Goal: Information Seeking & Learning: Learn about a topic

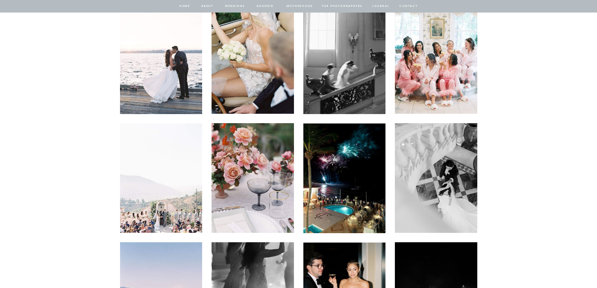
scroll to position [1662, 0]
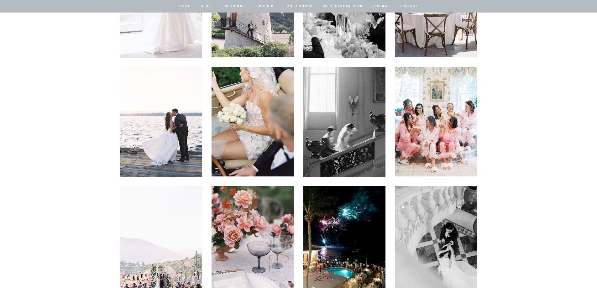
click at [252, 119] on img at bounding box center [253, 122] width 82 height 110
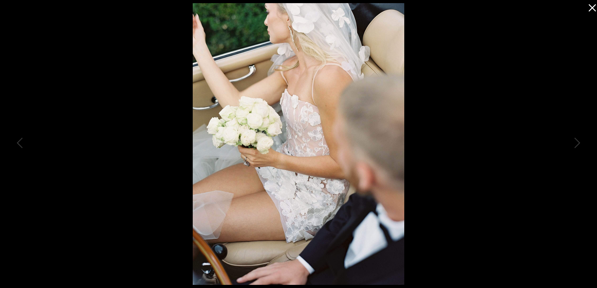
click at [287, 160] on img at bounding box center [298, 144] width 211 height 282
click at [593, 6] on icon at bounding box center [591, 6] width 13 height 13
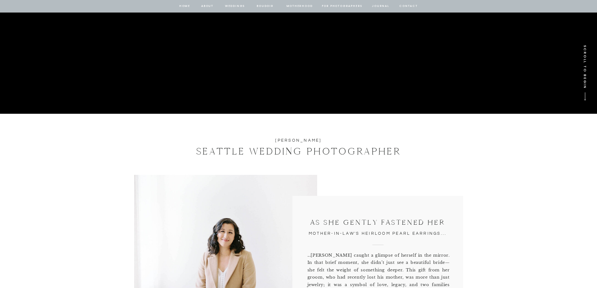
scroll to position [0, 0]
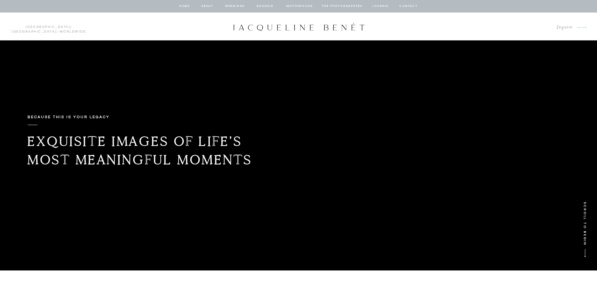
click at [236, 6] on nav "Weddings" at bounding box center [235, 6] width 21 height 6
